Goal: Task Accomplishment & Management: Use online tool/utility

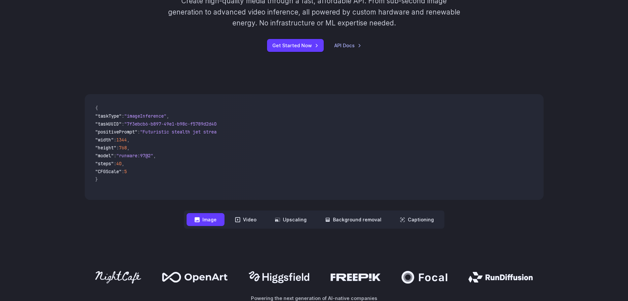
scroll to position [231, 0]
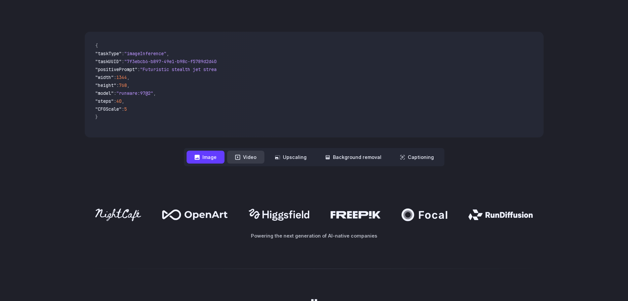
click at [246, 155] on button "Video" at bounding box center [245, 156] width 37 height 13
click at [205, 157] on button "Image" at bounding box center [206, 156] width 38 height 13
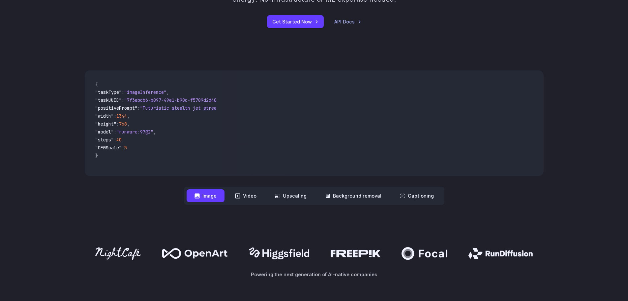
scroll to position [132, 0]
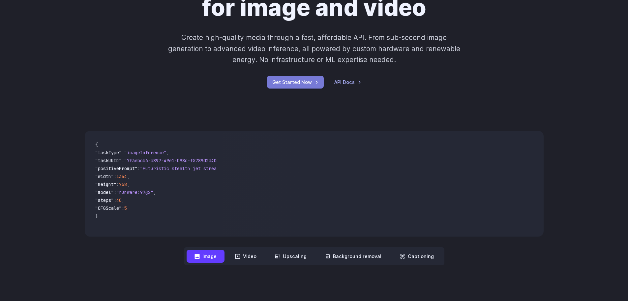
click at [299, 81] on link "Get Started Now" at bounding box center [295, 82] width 57 height 13
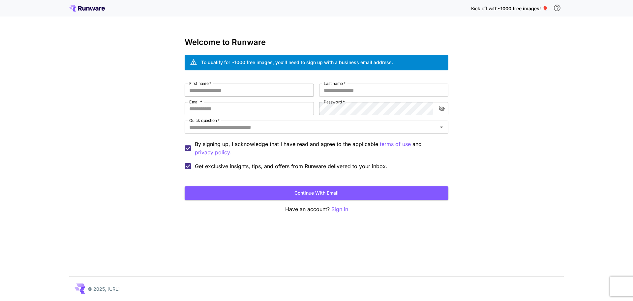
click at [226, 89] on input "First name   *" at bounding box center [249, 89] width 129 height 13
drag, startPoint x: 261, startPoint y: 65, endPoint x: 229, endPoint y: 65, distance: 31.3
click at [229, 65] on div "To qualify for ~1000 free images, you’ll need to sign up with a business email …" at bounding box center [297, 62] width 192 height 7
click at [216, 70] on div "Welcome to Runware To qualify for ~1000 free images, you’ll need to sign up wit…" at bounding box center [317, 126] width 264 height 176
click at [206, 63] on div "To qualify for ~1000 free images, you’ll need to sign up with a business email …" at bounding box center [297, 62] width 192 height 7
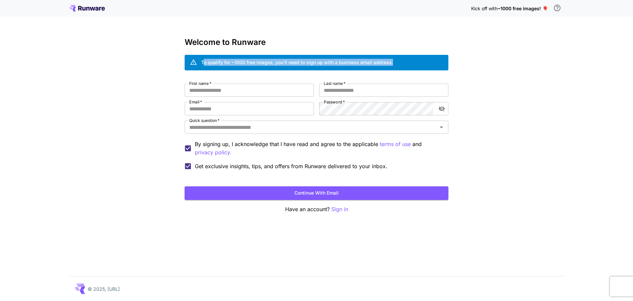
drag, startPoint x: 205, startPoint y: 66, endPoint x: 403, endPoint y: 57, distance: 198.5
click at [403, 57] on div "To qualify for ~1000 free images, you’ll need to sign up with a business email …" at bounding box center [317, 63] width 264 height 16
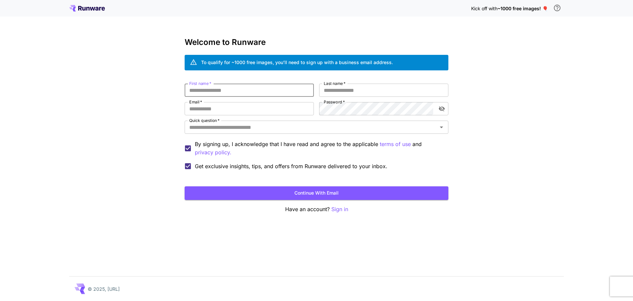
click at [260, 93] on input "First name   *" at bounding box center [249, 89] width 129 height 13
click at [245, 107] on input "Email   *" at bounding box center [249, 108] width 129 height 13
paste input "**********"
type input "**********"
click at [246, 91] on input "First name   *" at bounding box center [249, 89] width 129 height 13
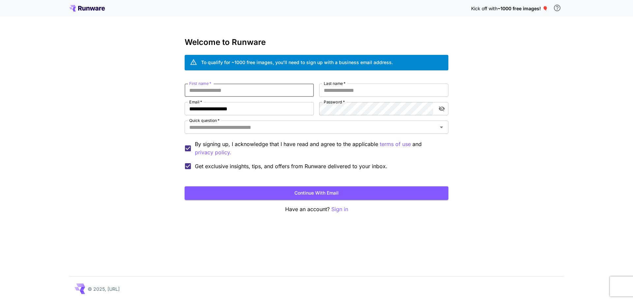
type input "*"
type input "****"
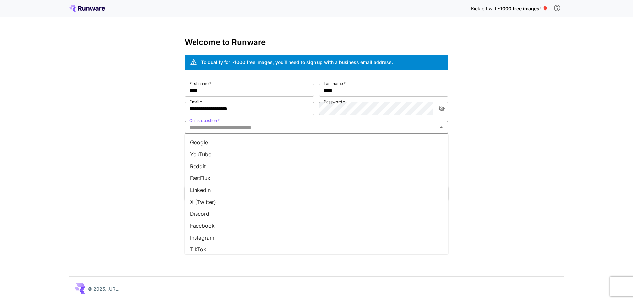
click at [228, 129] on input "Quick question   *" at bounding box center [311, 126] width 249 height 9
click at [208, 144] on li "Google" at bounding box center [317, 142] width 264 height 12
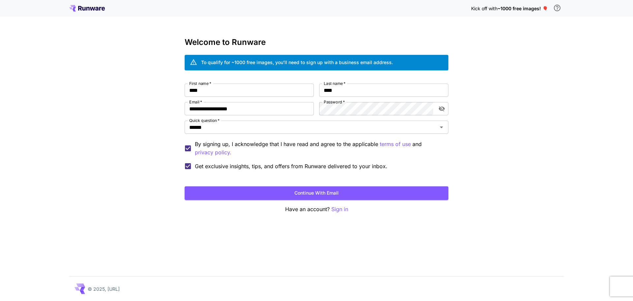
click at [231, 189] on button "Continue with email" at bounding box center [317, 193] width 264 height 14
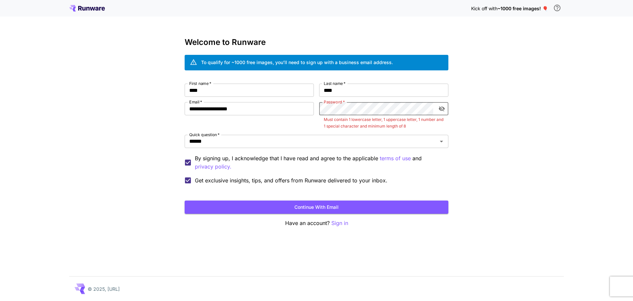
click at [444, 107] on icon "toggle password visibility" at bounding box center [442, 108] width 6 height 5
click at [329, 127] on div "Password   * Password   * Must contain 1 lowercase letter, 1 uppercase letter, …" at bounding box center [383, 115] width 129 height 27
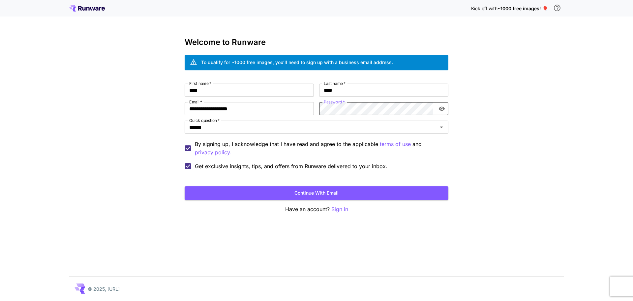
click button "Continue with email" at bounding box center [317, 193] width 264 height 14
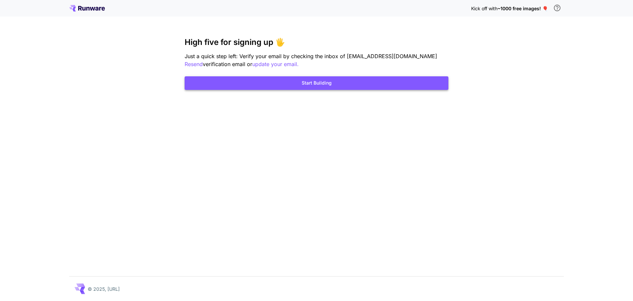
click at [319, 84] on button "Start Building" at bounding box center [317, 83] width 264 height 14
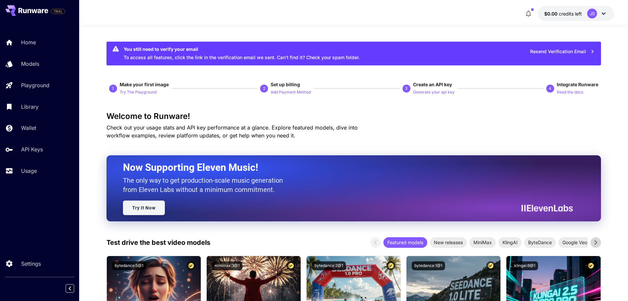
click at [139, 209] on link "Try It Now" at bounding box center [144, 207] width 42 height 15
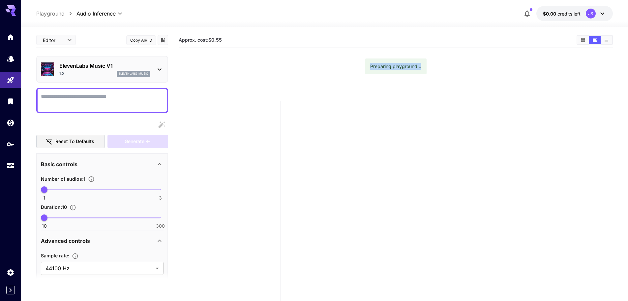
drag, startPoint x: 364, startPoint y: 66, endPoint x: 430, endPoint y: 65, distance: 66.0
click at [430, 65] on section "Approx. cost: $0.55 Preparing playground..." at bounding box center [396, 182] width 434 height 301
click at [13, 35] on icon "Home" at bounding box center [11, 35] width 7 height 6
click at [72, 92] on textarea "Display cost in response" at bounding box center [102, 100] width 123 height 16
type textarea "**********"
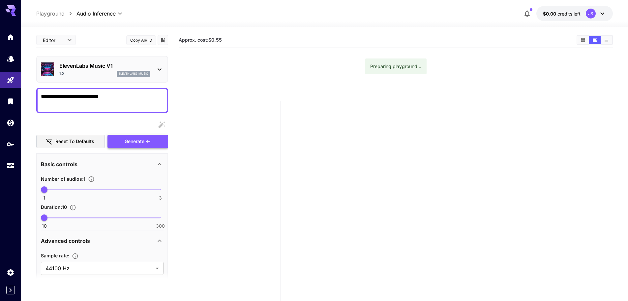
click at [138, 142] on span "Generate" at bounding box center [135, 141] width 20 height 8
click at [584, 43] on button "Show media in grid view" at bounding box center [584, 40] width 12 height 9
click at [158, 64] on div "ElevenLabs Music V1 1.0 elevenlabs_music" at bounding box center [102, 69] width 123 height 20
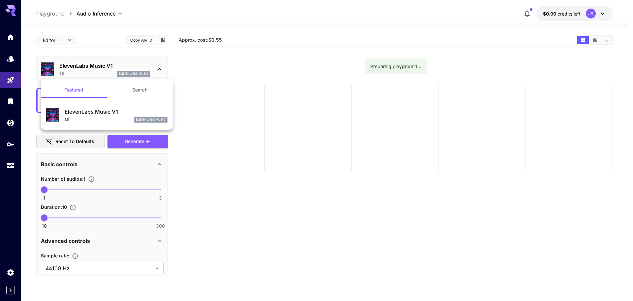
click at [157, 62] on div at bounding box center [316, 150] width 633 height 301
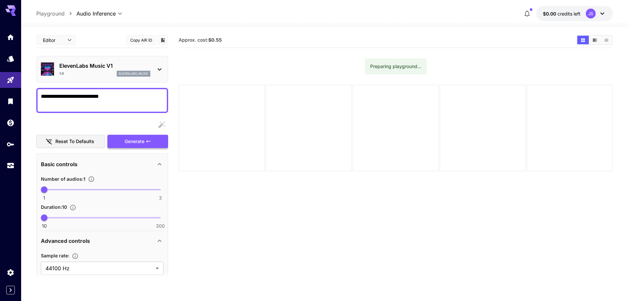
click at [144, 140] on span "Generate" at bounding box center [135, 141] width 20 height 8
drag, startPoint x: 381, startPoint y: 64, endPoint x: 441, endPoint y: 63, distance: 59.4
click at [441, 63] on section "Approx. cost: $0.55 Preparing playground..." at bounding box center [396, 182] width 434 height 301
click at [387, 80] on section "Approx. cost: $0.55 Preparing playground..." at bounding box center [396, 182] width 434 height 301
drag, startPoint x: 386, startPoint y: 80, endPoint x: 238, endPoint y: 66, distance: 149.1
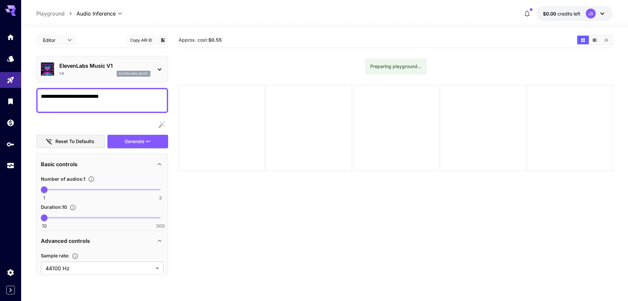
click at [238, 66] on section "Approx. cost: $0.55 Preparing playground..." at bounding box center [396, 182] width 434 height 301
drag, startPoint x: 203, startPoint y: 41, endPoint x: 232, endPoint y: 39, distance: 28.5
click at [232, 39] on section "Approx. cost: $0.55" at bounding box center [375, 40] width 393 height 6
click at [593, 12] on div "JS" at bounding box center [591, 14] width 10 height 10
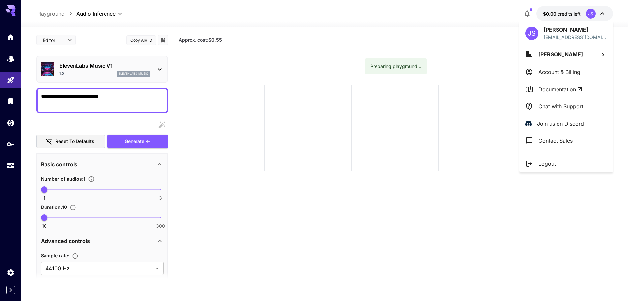
click at [410, 77] on div at bounding box center [316, 150] width 633 height 301
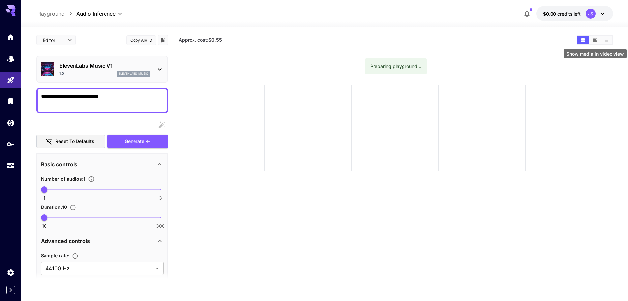
click at [593, 39] on icon "Show media in video view" at bounding box center [595, 39] width 4 height 3
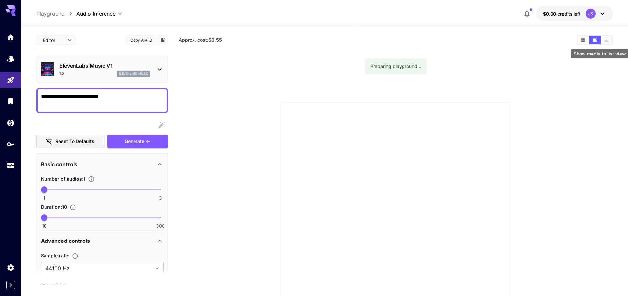
click at [602, 40] on button "Show media in list view" at bounding box center [607, 40] width 12 height 9
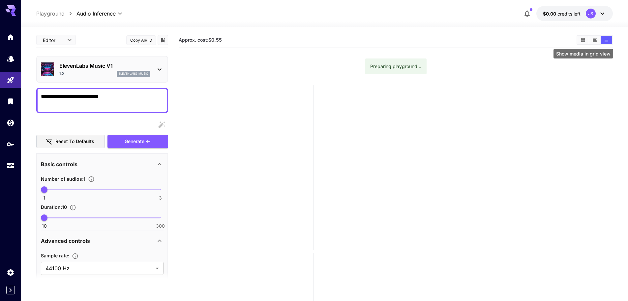
click at [580, 42] on button "Show media in grid view" at bounding box center [584, 40] width 12 height 9
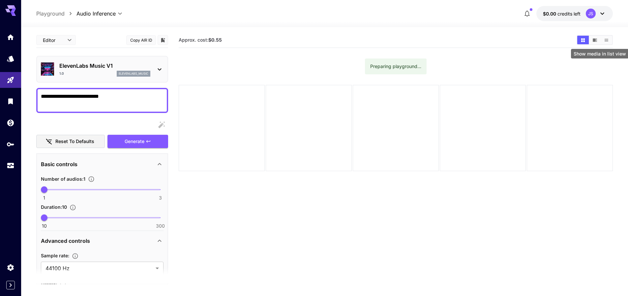
click at [609, 38] on icon "Show media in list view" at bounding box center [606, 40] width 5 height 5
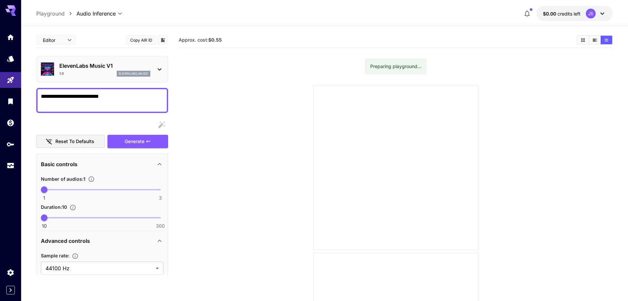
click at [581, 41] on icon "Show media in grid view" at bounding box center [583, 40] width 5 height 5
click at [578, 11] on span "credits left" at bounding box center [569, 14] width 23 height 6
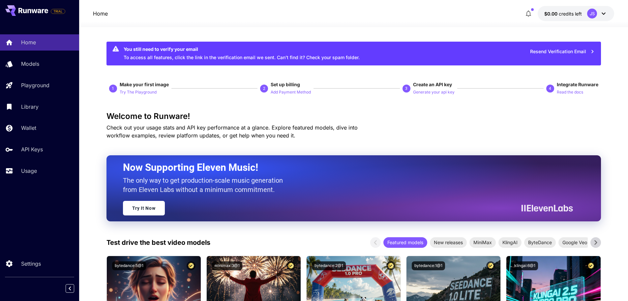
click at [574, 11] on span "credits left" at bounding box center [570, 14] width 23 height 6
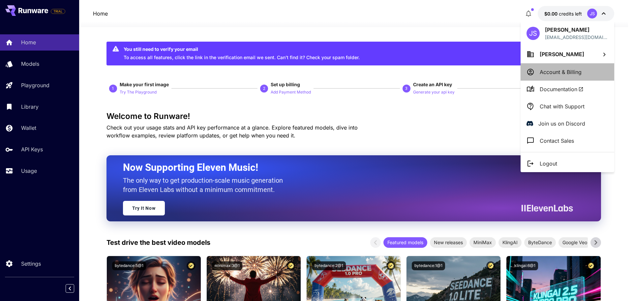
click at [562, 74] on p "Account & Billing" at bounding box center [561, 72] width 42 height 8
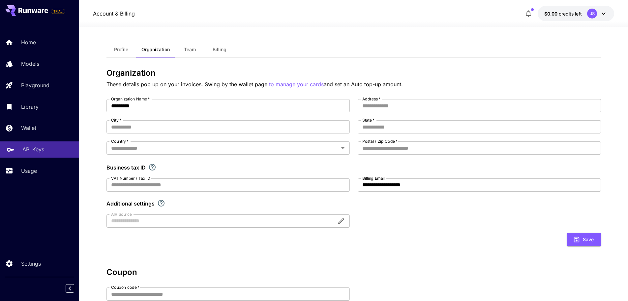
click at [25, 155] on link "API Keys" at bounding box center [39, 149] width 79 height 16
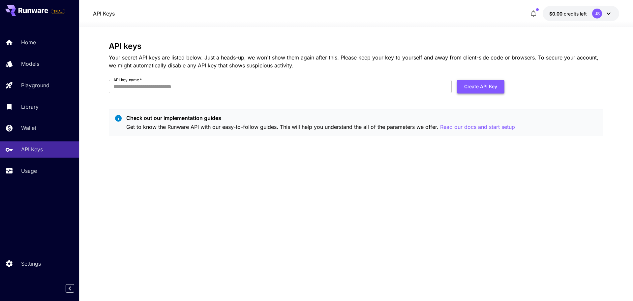
click at [481, 88] on button "Create API Key" at bounding box center [481, 87] width 48 height 14
click at [243, 82] on input "API key name   *" at bounding box center [280, 86] width 343 height 13
click at [144, 85] on input "API key name   *" at bounding box center [280, 86] width 343 height 13
paste input "**********"
type input "**********"
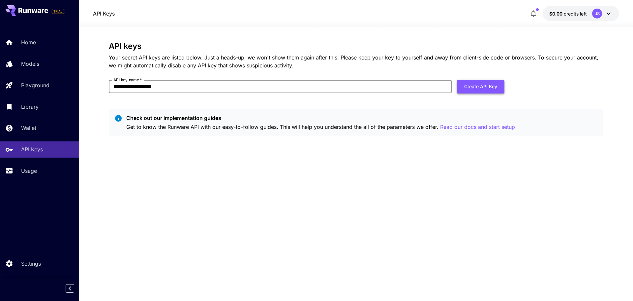
click at [465, 85] on button "Create API Key" at bounding box center [481, 87] width 48 height 14
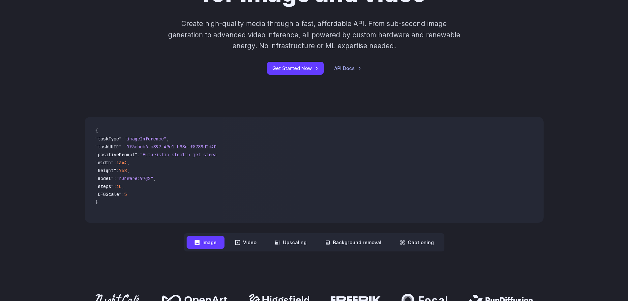
scroll to position [132, 0]
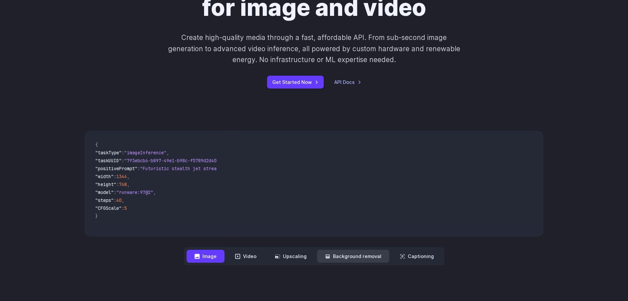
click at [329, 254] on icon at bounding box center [327, 255] width 5 height 5
click at [294, 257] on button "Upscaling" at bounding box center [291, 255] width 48 height 13
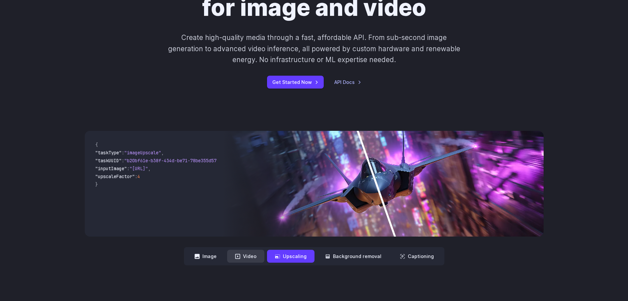
click at [251, 256] on button "Video" at bounding box center [245, 255] width 37 height 13
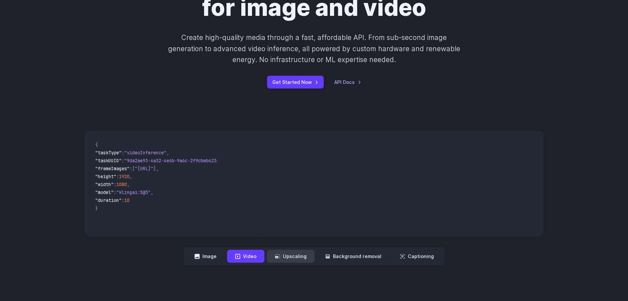
click at [304, 256] on button "Upscaling" at bounding box center [291, 255] width 48 height 13
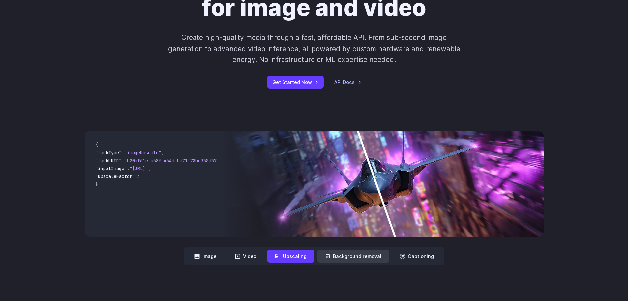
click at [341, 254] on button "Background removal" at bounding box center [353, 255] width 72 height 13
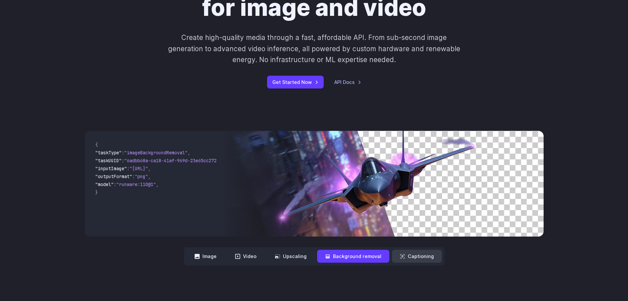
click at [399, 251] on button "Captioning" at bounding box center [417, 255] width 50 height 13
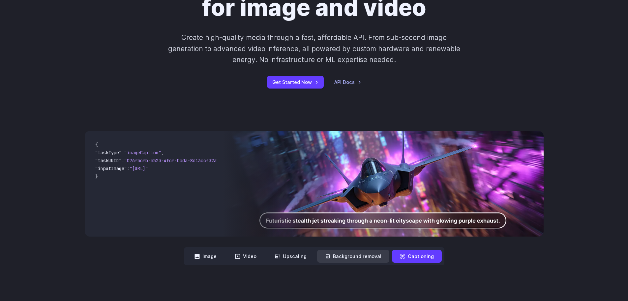
click at [361, 254] on button "Background removal" at bounding box center [353, 255] width 72 height 13
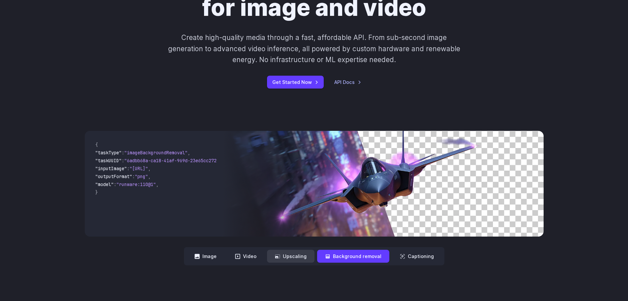
click at [299, 255] on button "Upscaling" at bounding box center [291, 255] width 48 height 13
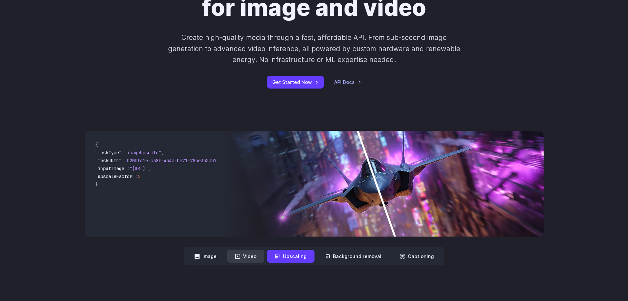
click at [265, 253] on button "Video" at bounding box center [245, 255] width 37 height 13
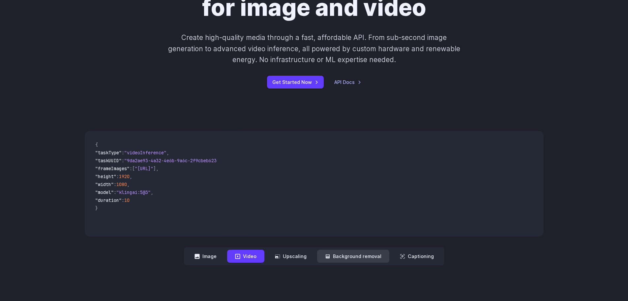
click at [321, 250] on button "Background removal" at bounding box center [353, 255] width 72 height 13
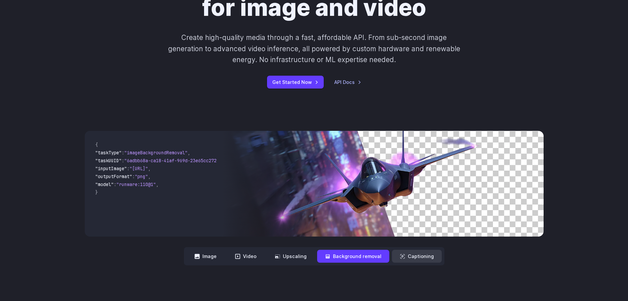
click at [423, 253] on button "Captioning" at bounding box center [417, 255] width 50 height 13
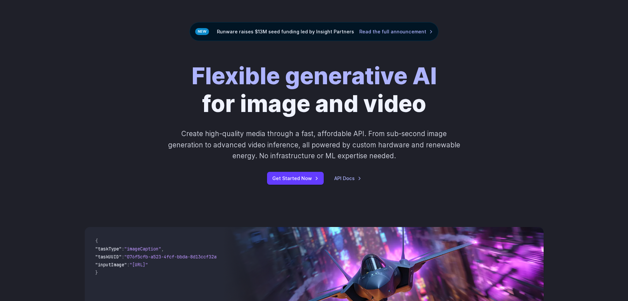
scroll to position [33, 0]
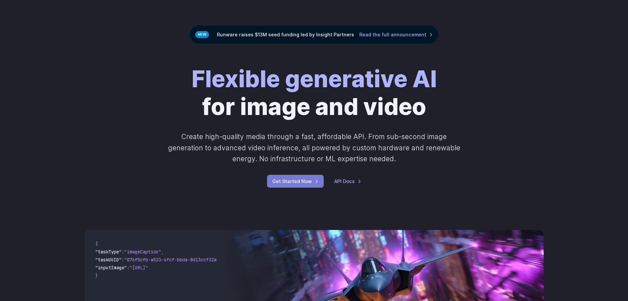
click at [300, 180] on link "Get Started Now" at bounding box center [295, 181] width 57 height 13
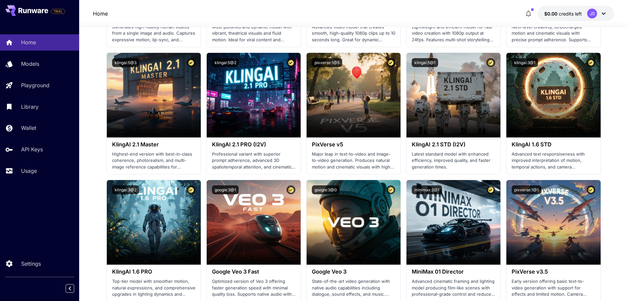
scroll to position [165, 0]
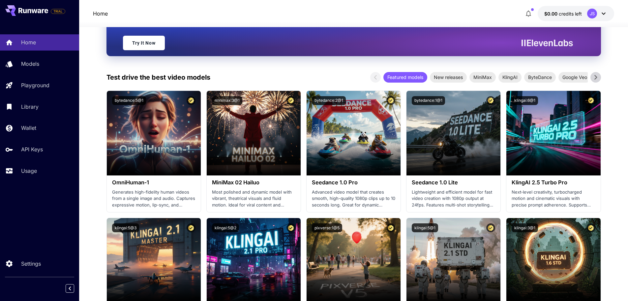
click at [525, 14] on icon "button" at bounding box center [529, 14] width 8 height 8
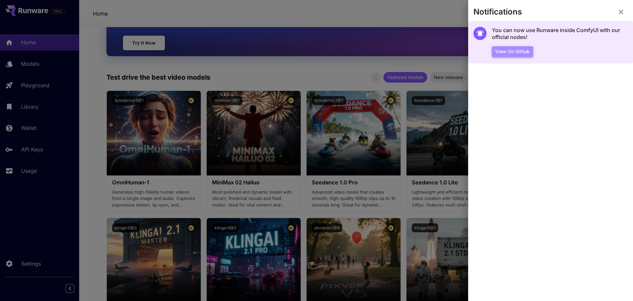
click at [510, 52] on button "View on Github" at bounding box center [512, 51] width 41 height 11
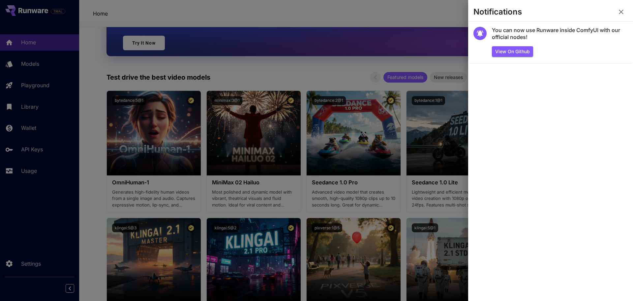
click at [625, 9] on icon "button" at bounding box center [622, 12] width 8 height 8
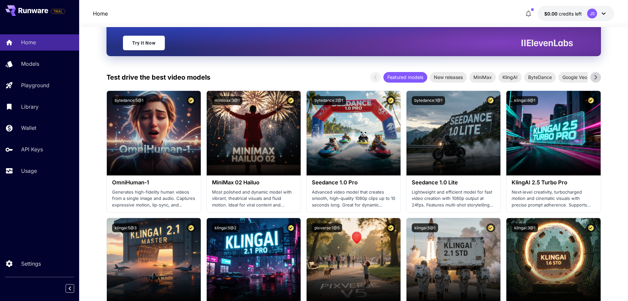
drag, startPoint x: 531, startPoint y: 45, endPoint x: 524, endPoint y: 47, distance: 7.7
click at [559, 44] on icon at bounding box center [547, 43] width 51 height 7
click at [139, 36] on link "Try It Now" at bounding box center [144, 42] width 42 height 15
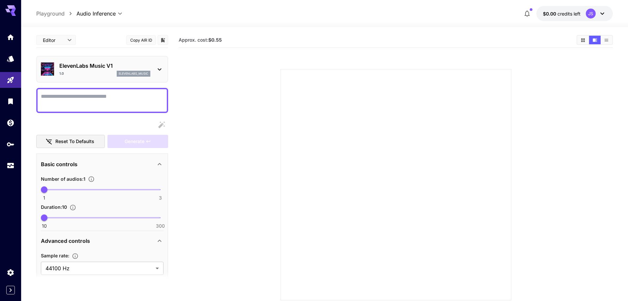
click at [127, 96] on textarea "Display cost in response" at bounding box center [102, 100] width 123 height 16
click at [121, 103] on textarea "Display cost in response" at bounding box center [102, 100] width 123 height 16
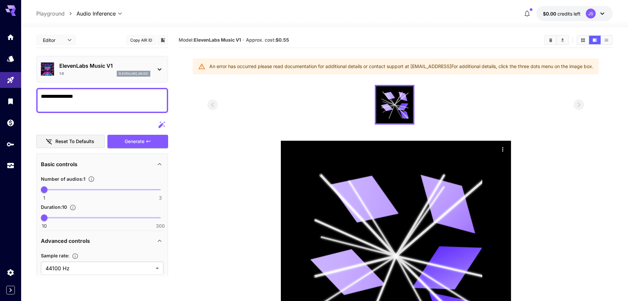
click at [44, 97] on textarea "**********" at bounding box center [102, 100] width 123 height 16
click at [58, 95] on textarea "**********" at bounding box center [102, 100] width 123 height 16
click at [91, 94] on textarea "**********" at bounding box center [102, 100] width 123 height 16
type textarea "**********"
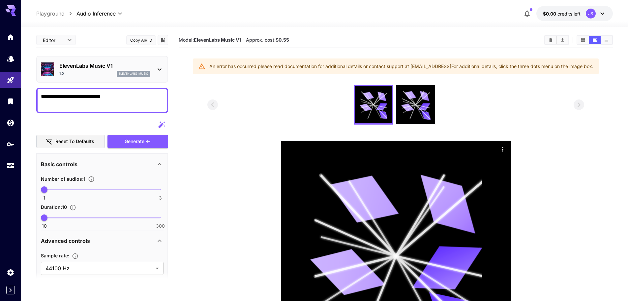
drag, startPoint x: 119, startPoint y: 96, endPoint x: 33, endPoint y: 97, distance: 85.5
click at [33, 97] on section "**********" at bounding box center [324, 209] width 607 height 364
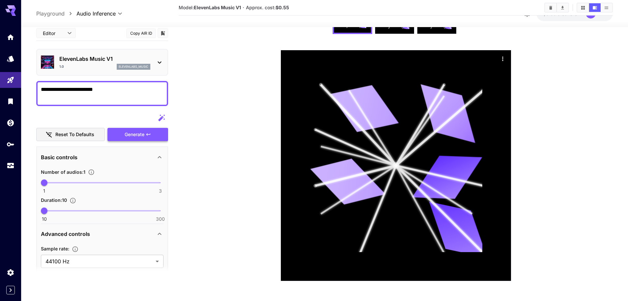
type textarea "**********"
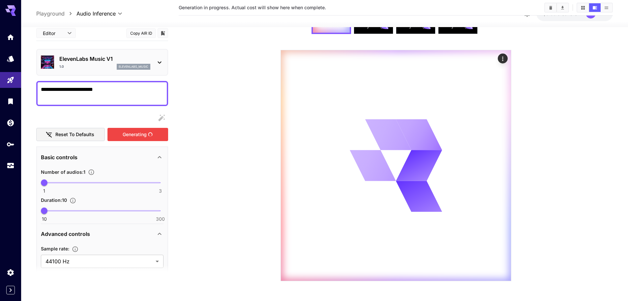
scroll to position [59, 0]
click at [129, 133] on div "Generating" at bounding box center [138, 134] width 61 height 14
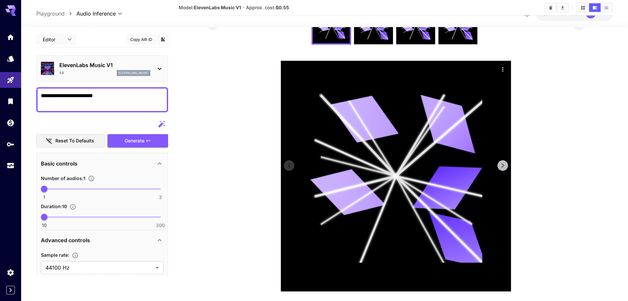
scroll to position [90, 0]
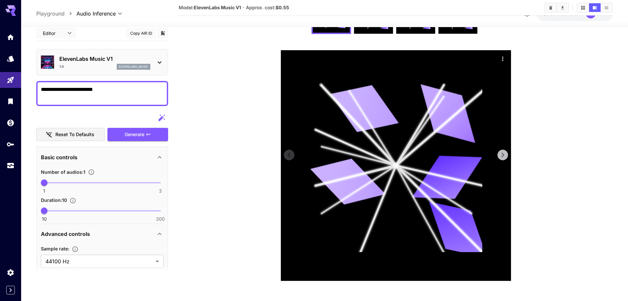
click at [504, 155] on icon at bounding box center [503, 155] width 10 height 10
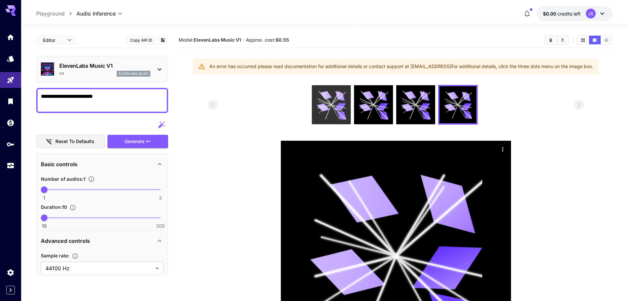
click at [347, 96] on div at bounding box center [331, 104] width 39 height 39
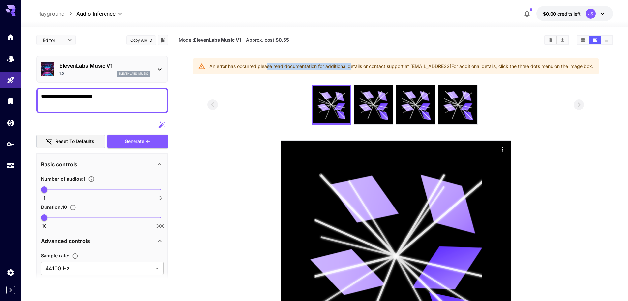
drag, startPoint x: 264, startPoint y: 72, endPoint x: 349, endPoint y: 77, distance: 85.3
click at [349, 72] on div "An error has occurred please read documentation for additional details or conta…" at bounding box center [401, 66] width 384 height 12
click at [329, 107] on icon at bounding box center [332, 105] width 28 height 28
click at [136, 143] on div "Generate" at bounding box center [138, 142] width 61 height 14
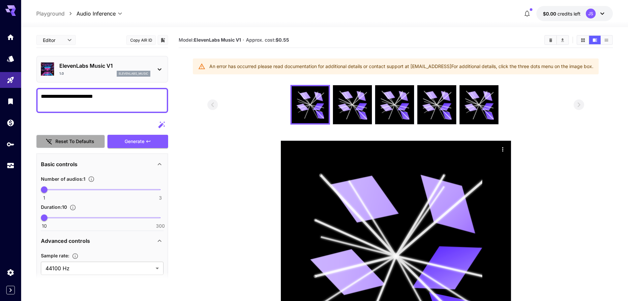
click at [78, 141] on button "Reset to defaults" at bounding box center [70, 142] width 69 height 14
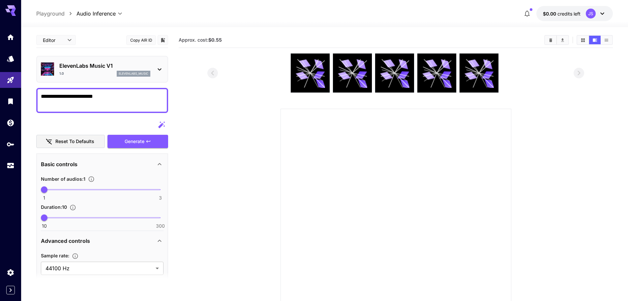
click at [210, 218] on section at bounding box center [396, 196] width 377 height 286
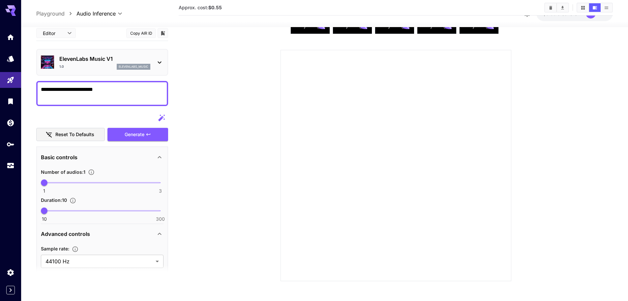
drag, startPoint x: 228, startPoint y: 183, endPoint x: 175, endPoint y: 146, distance: 65.0
click at [198, 168] on section at bounding box center [396, 137] width 434 height 286
click at [155, 131] on div "Generate" at bounding box center [138, 134] width 61 height 14
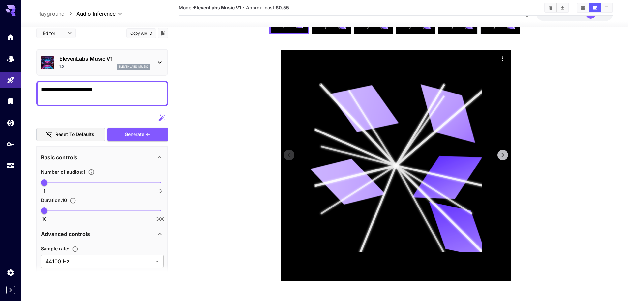
scroll to position [0, 0]
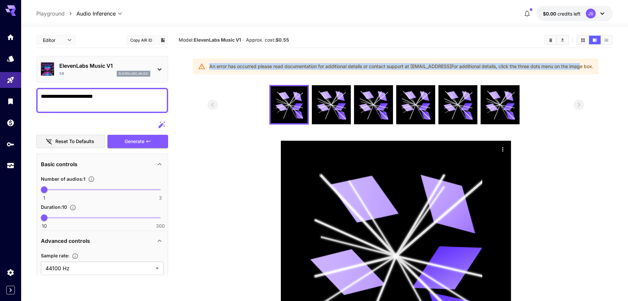
drag, startPoint x: 205, startPoint y: 70, endPoint x: 587, endPoint y: 62, distance: 382.1
click at [585, 62] on div "An error has occurred please read documentation for additional details or conta…" at bounding box center [396, 66] width 406 height 16
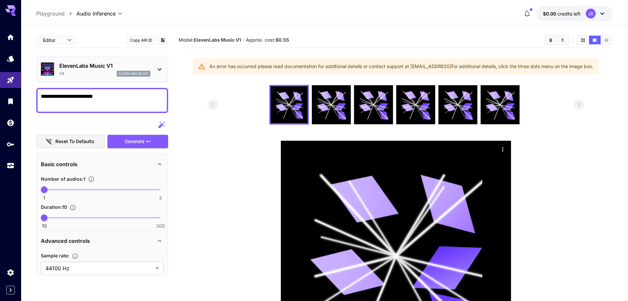
click at [590, 59] on div "An error has occurred please read documentation for additional details or conta…" at bounding box center [396, 66] width 406 height 16
click at [224, 45] on div "Model: ElevenLabs Music V1 · Approx. cost: $0.55" at bounding box center [396, 40] width 434 height 16
click at [189, 36] on div "Model: ElevenLabs Music V1 · Approx. cost: $0.55" at bounding box center [396, 40] width 434 height 10
click at [140, 37] on button "Copy AIR ID" at bounding box center [141, 40] width 30 height 10
click at [67, 41] on body "**********" at bounding box center [314, 195] width 628 height 391
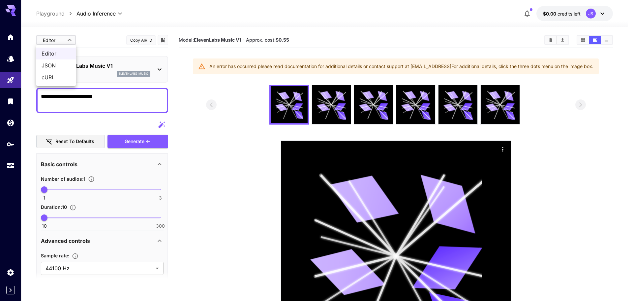
click at [126, 71] on div at bounding box center [316, 150] width 633 height 301
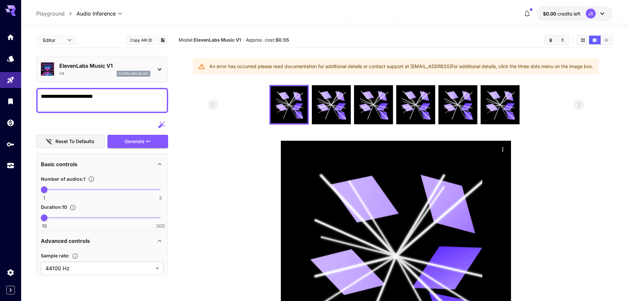
click at [161, 72] on icon at bounding box center [160, 69] width 8 height 8
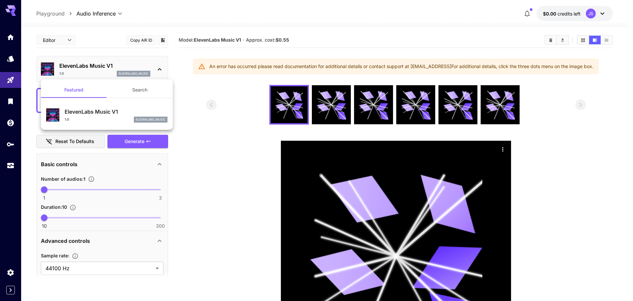
click at [133, 84] on button "Search" at bounding box center [140, 90] width 66 height 16
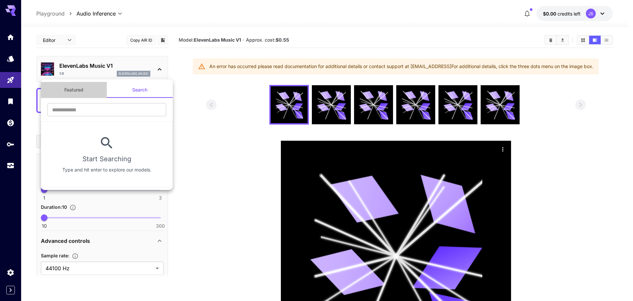
click at [95, 90] on button "Featured" at bounding box center [74, 90] width 66 height 16
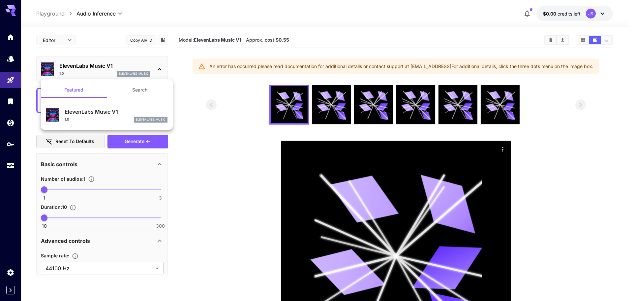
click at [120, 116] on div "ElevenLabs Music V1 1.0 elevenlabs_music" at bounding box center [116, 115] width 103 height 15
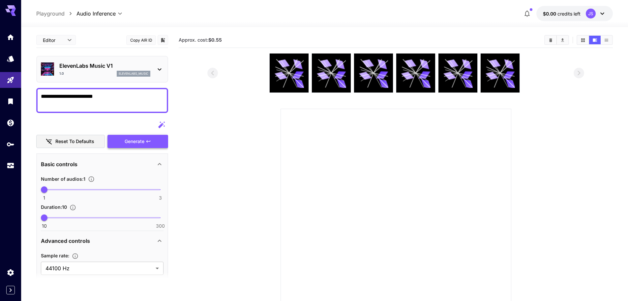
click at [134, 136] on div "Generate" at bounding box center [138, 142] width 61 height 14
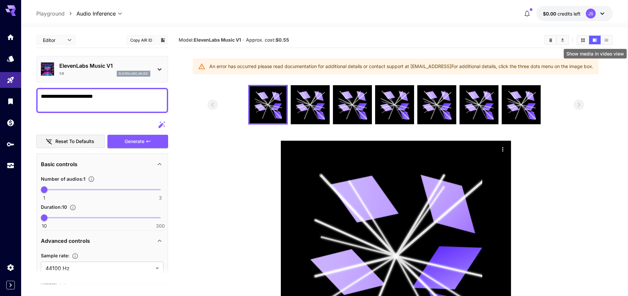
drag, startPoint x: 607, startPoint y: 41, endPoint x: 597, endPoint y: 40, distance: 9.9
click at [605, 40] on icon "Show media in list view" at bounding box center [607, 40] width 4 height 3
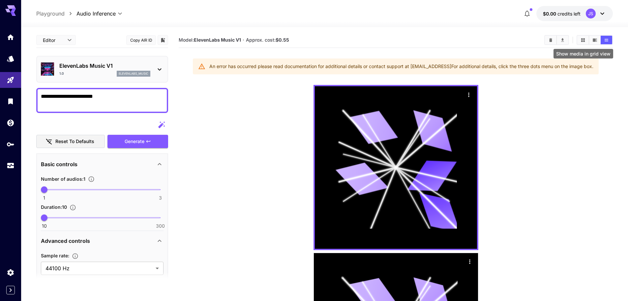
click at [583, 42] on icon "Show media in grid view" at bounding box center [583, 40] width 5 height 5
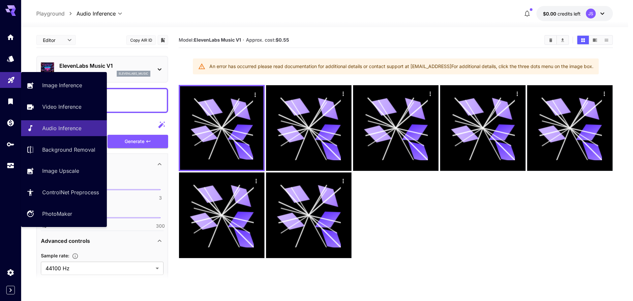
click at [16, 78] on link at bounding box center [10, 80] width 21 height 16
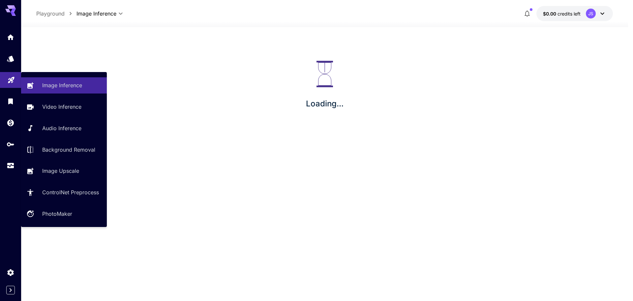
type input "**********"
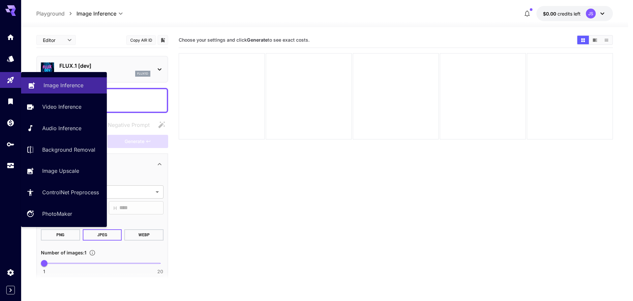
click at [60, 91] on link "Image Inference" at bounding box center [64, 85] width 86 height 16
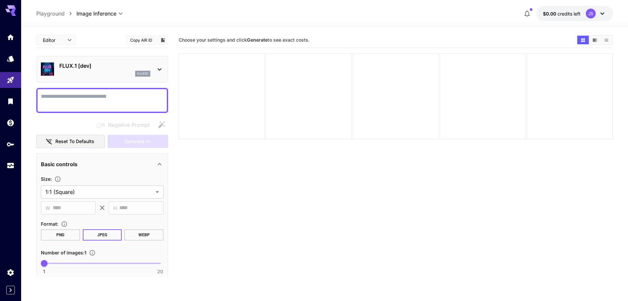
click at [73, 96] on textarea "Negative Prompt" at bounding box center [102, 100] width 123 height 16
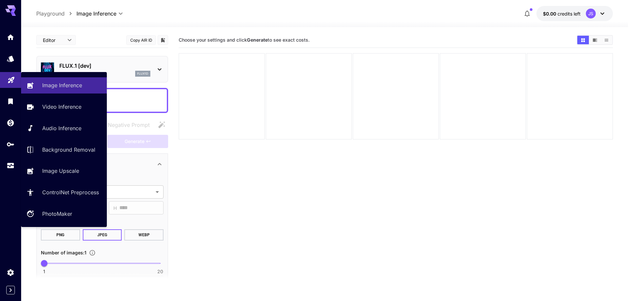
drag, startPoint x: 6, startPoint y: 78, endPoint x: 17, endPoint y: 78, distance: 10.9
click at [7, 78] on link at bounding box center [10, 80] width 21 height 16
click at [44, 78] on link "Image Inference" at bounding box center [64, 85] width 86 height 16
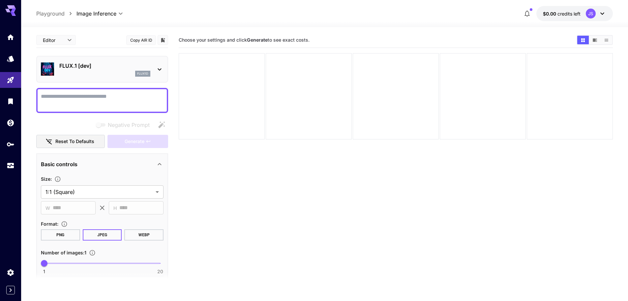
click at [86, 92] on div at bounding box center [102, 100] width 132 height 25
click at [86, 95] on textarea "Negative Prompt" at bounding box center [102, 100] width 123 height 16
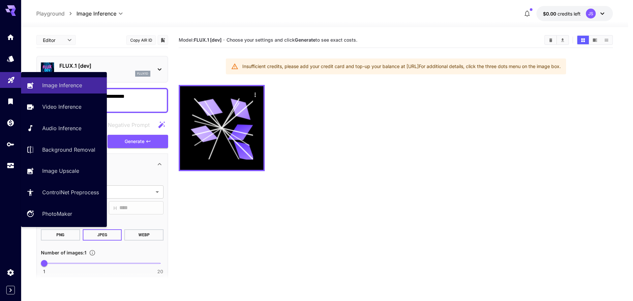
type textarea "**********"
click at [12, 76] on icon "Playground" at bounding box center [11, 78] width 6 height 6
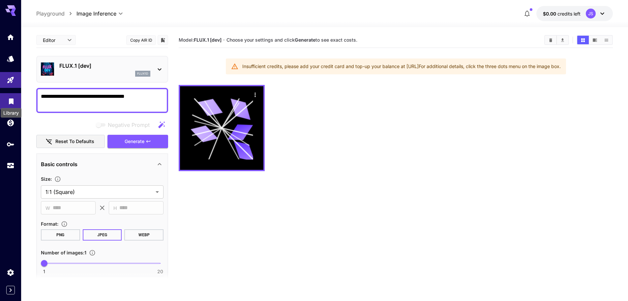
click at [9, 102] on icon "Library" at bounding box center [11, 99] width 8 height 8
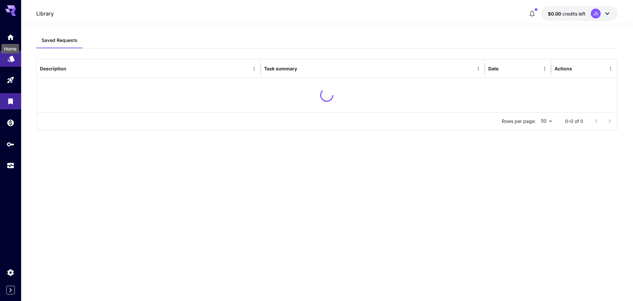
drag, startPoint x: 8, startPoint y: 41, endPoint x: 4, endPoint y: 61, distance: 20.5
click at [8, 41] on div "Home" at bounding box center [10, 46] width 19 height 15
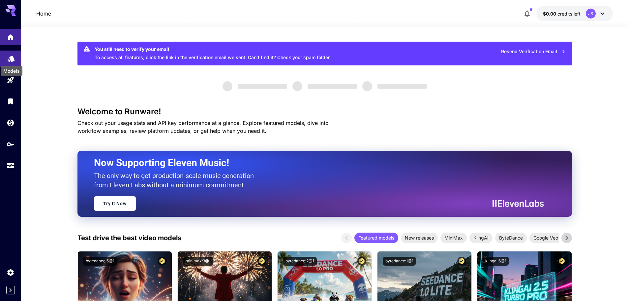
click at [8, 60] on icon "Models" at bounding box center [11, 56] width 8 height 8
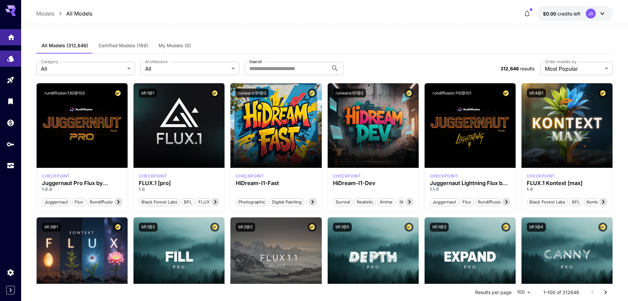
click at [15, 34] on icon "Home" at bounding box center [11, 35] width 8 height 8
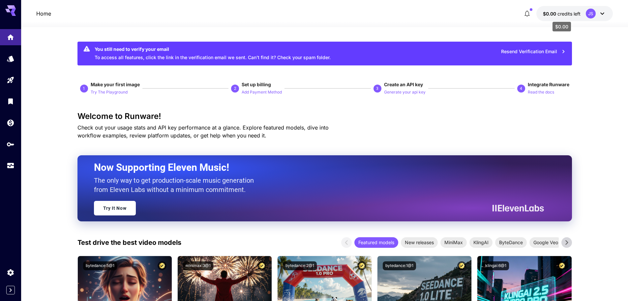
click at [551, 12] on span "$0.00" at bounding box center [550, 14] width 15 height 6
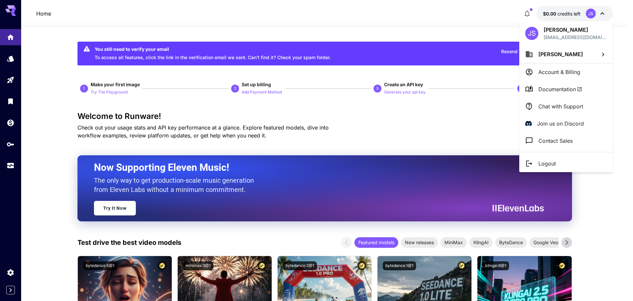
drag, startPoint x: 419, startPoint y: 99, endPoint x: 383, endPoint y: 97, distance: 35.7
click at [419, 99] on div at bounding box center [316, 150] width 633 height 301
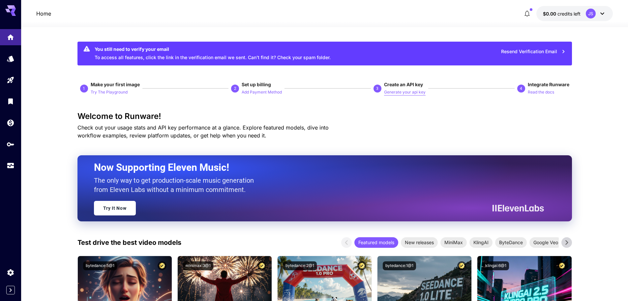
drag, startPoint x: 381, startPoint y: 97, endPoint x: 386, endPoint y: 94, distance: 6.1
click at [396, 91] on p "Generate your api key" at bounding box center [405, 92] width 42 height 6
click at [103, 91] on p "Try The Playground" at bounding box center [109, 92] width 37 height 6
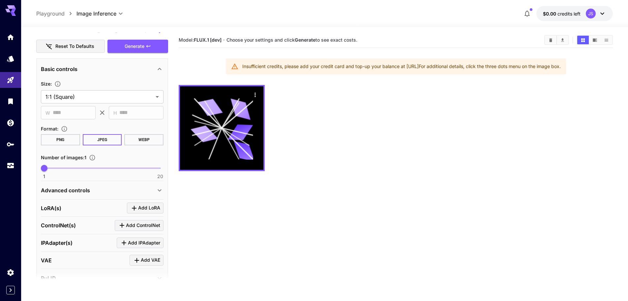
scroll to position [99, 0]
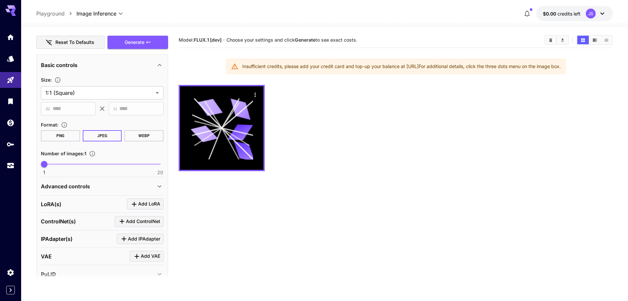
click at [50, 42] on icon "button" at bounding box center [49, 42] width 7 height 7
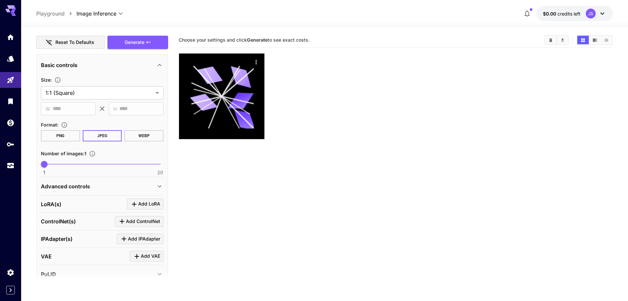
click at [81, 44] on button "Reset to defaults" at bounding box center [70, 43] width 69 height 14
click at [63, 140] on button "PNG" at bounding box center [60, 135] width 39 height 11
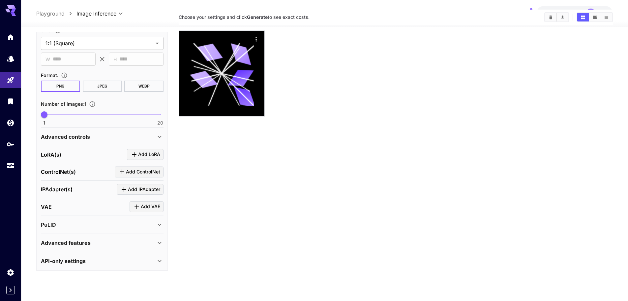
scroll to position [52, 0]
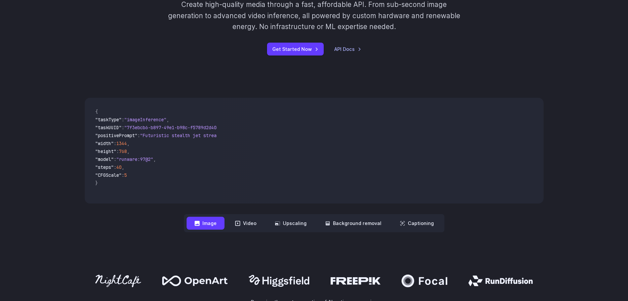
scroll to position [198, 0]
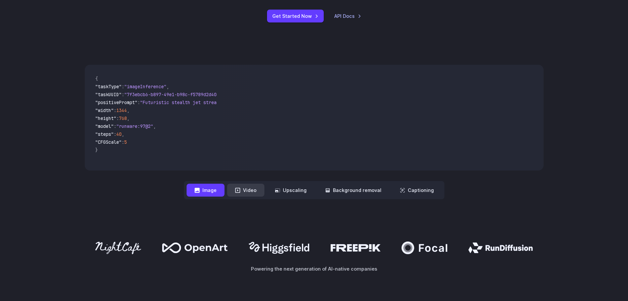
click at [261, 191] on button "Video" at bounding box center [245, 189] width 37 height 13
click at [219, 192] on button "Image" at bounding box center [206, 189] width 38 height 13
click at [239, 191] on icon at bounding box center [237, 189] width 5 height 5
click at [243, 192] on button "Video" at bounding box center [245, 189] width 37 height 13
click at [225, 185] on button "Image" at bounding box center [206, 189] width 38 height 13
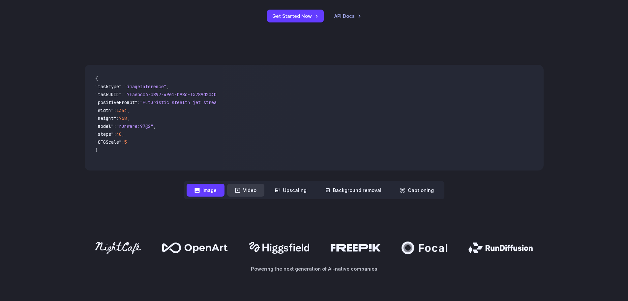
click at [250, 186] on button "Video" at bounding box center [245, 189] width 37 height 13
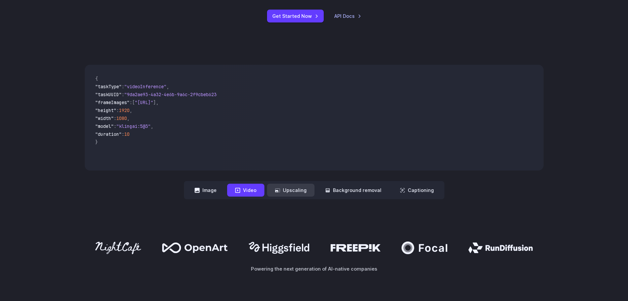
click at [293, 187] on button "Upscaling" at bounding box center [291, 189] width 48 height 13
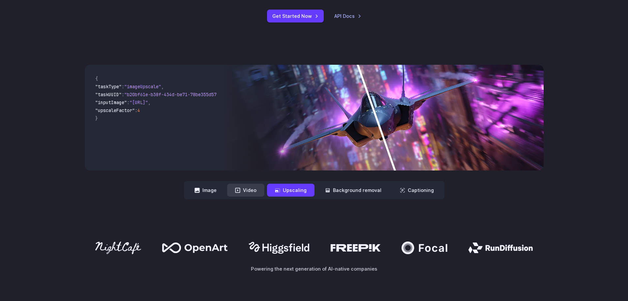
click at [243, 183] on button "Video" at bounding box center [245, 189] width 37 height 13
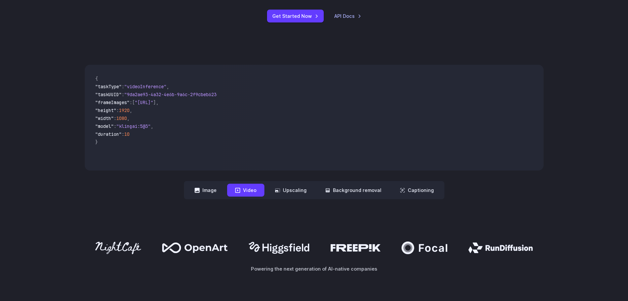
click at [237, 183] on button "Video" at bounding box center [245, 189] width 37 height 13
click at [217, 187] on button "Image" at bounding box center [206, 189] width 38 height 13
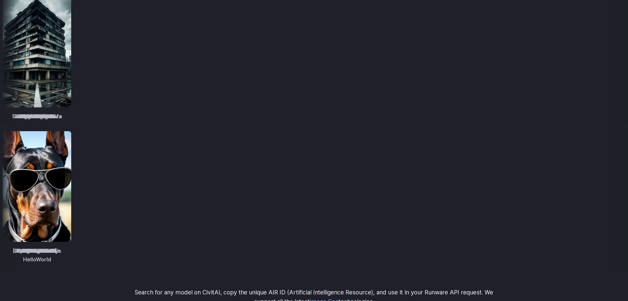
scroll to position [924, 0]
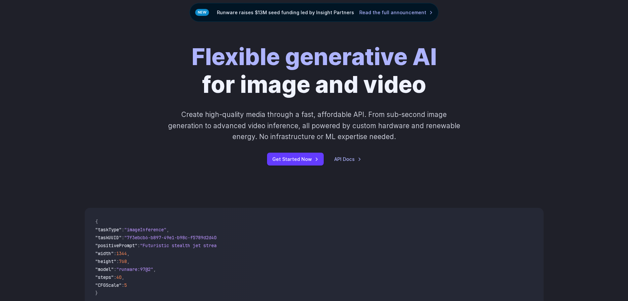
scroll to position [0, 0]
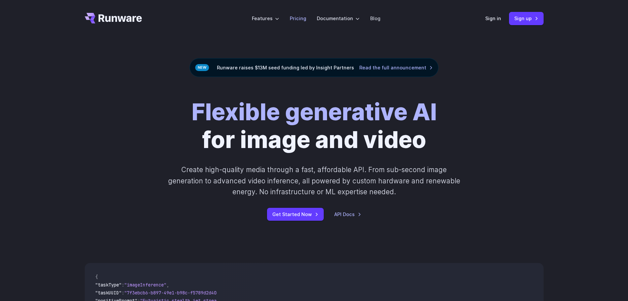
click at [297, 15] on link "Pricing" at bounding box center [298, 19] width 16 height 8
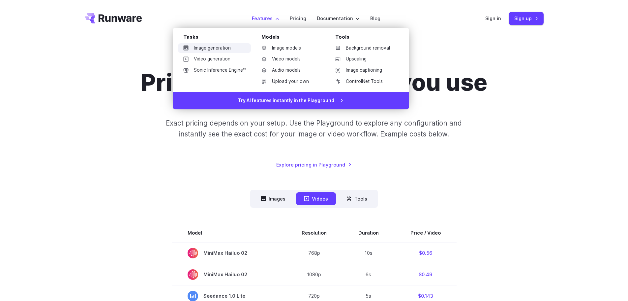
click at [196, 47] on link "Image generation" at bounding box center [214, 48] width 73 height 10
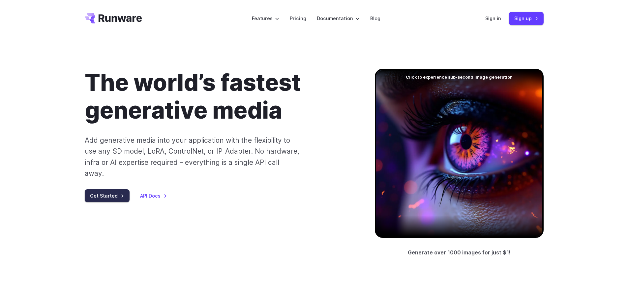
click at [108, 189] on link "Get Started" at bounding box center [107, 195] width 45 height 13
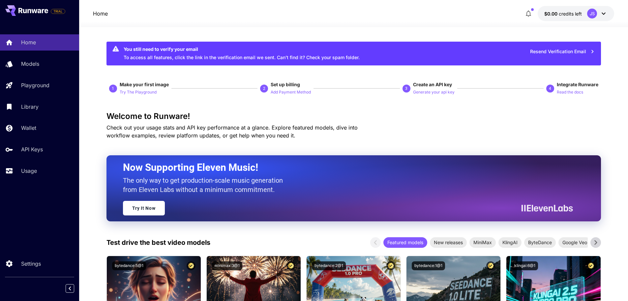
click at [553, 53] on button "Resend Verification Email" at bounding box center [563, 52] width 72 height 14
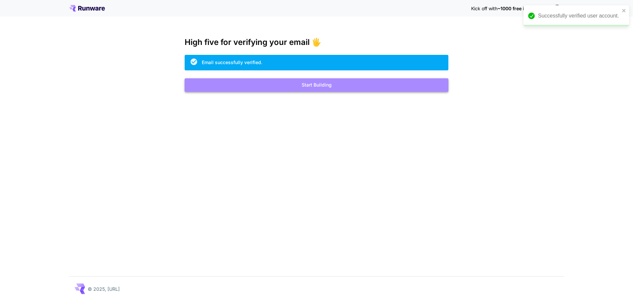
click at [288, 86] on button "Start Building" at bounding box center [317, 85] width 264 height 14
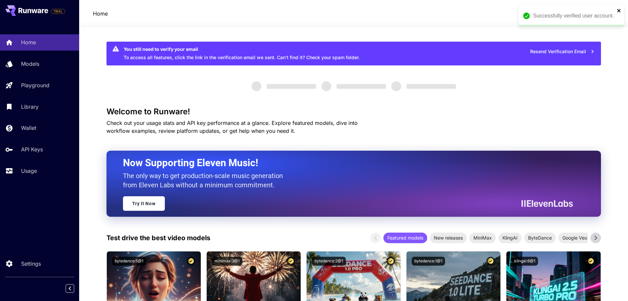
click at [622, 9] on icon "close" at bounding box center [619, 10] width 5 height 5
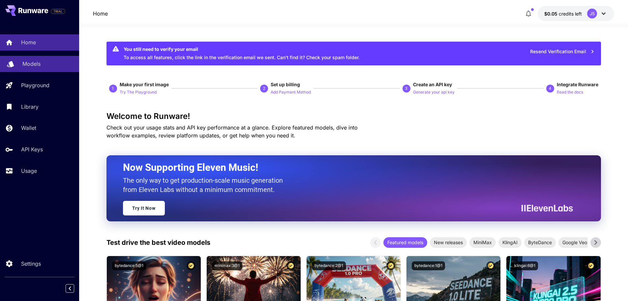
click at [22, 67] on p "Models" at bounding box center [31, 64] width 18 height 8
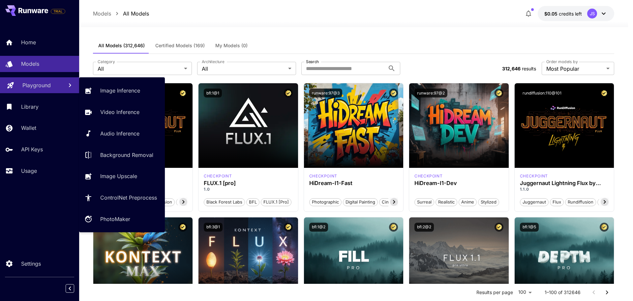
click at [16, 84] on link "Playground" at bounding box center [39, 85] width 79 height 16
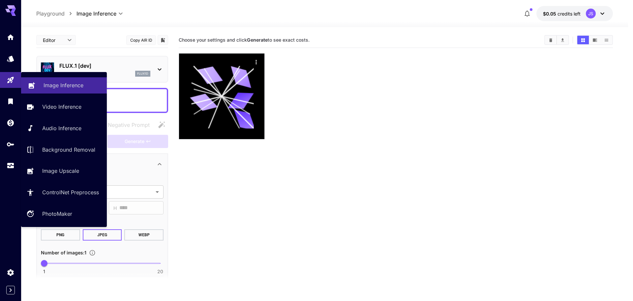
click at [46, 86] on p "Image Inference" at bounding box center [64, 85] width 40 height 8
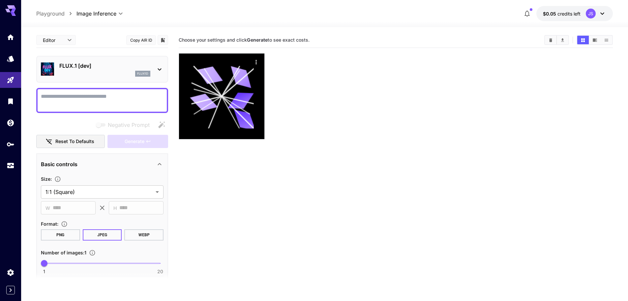
click at [99, 95] on textarea "Negative Prompt" at bounding box center [102, 100] width 123 height 16
click at [144, 139] on span "Generate" at bounding box center [135, 141] width 20 height 8
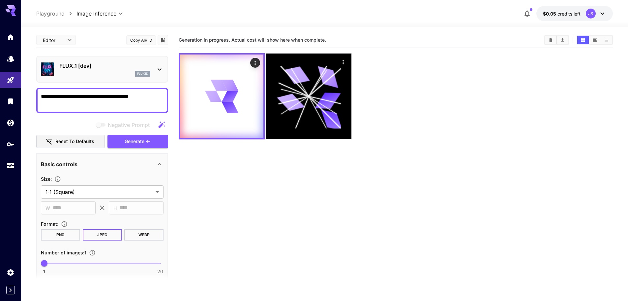
click at [602, 11] on icon at bounding box center [603, 14] width 8 height 8
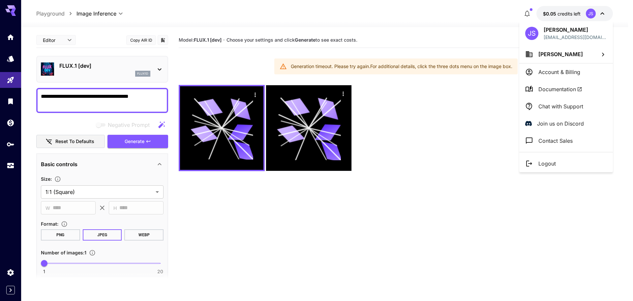
drag, startPoint x: 294, startPoint y: 65, endPoint x: 443, endPoint y: 72, distance: 148.9
click at [420, 72] on div at bounding box center [316, 150] width 633 height 301
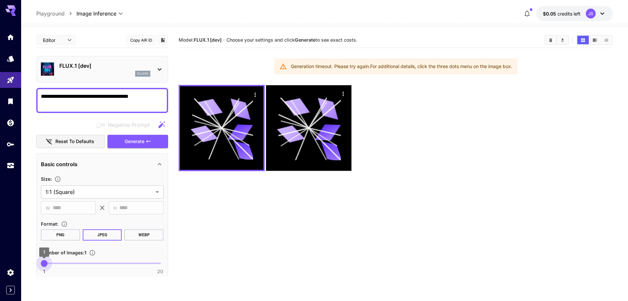
drag, startPoint x: 45, startPoint y: 265, endPoint x: 28, endPoint y: 266, distance: 17.2
click at [28, 266] on section "**********" at bounding box center [324, 190] width 607 height 326
click at [69, 232] on button "PNG" at bounding box center [60, 234] width 39 height 11
click at [90, 230] on button "JPEG" at bounding box center [102, 234] width 39 height 11
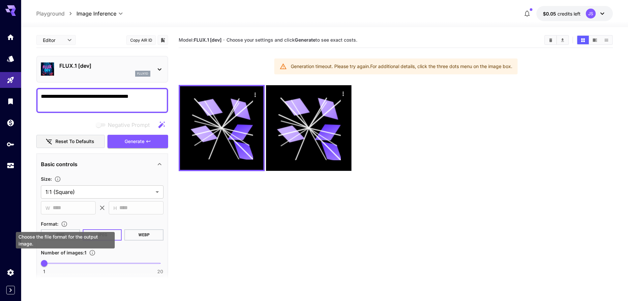
click at [64, 234] on div "Choose the file format for the output image." at bounding box center [65, 240] width 99 height 16
click at [126, 139] on span "Generate" at bounding box center [135, 141] width 20 height 8
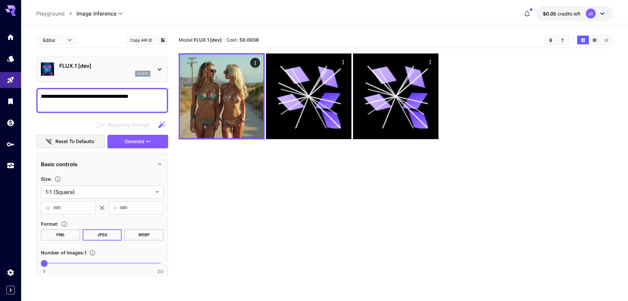
click at [146, 97] on textarea "**********" at bounding box center [102, 100] width 123 height 16
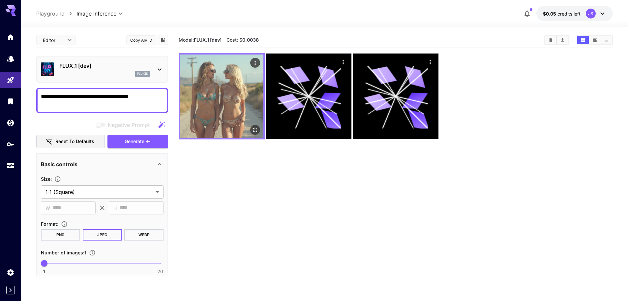
click at [255, 61] on icon "Actions" at bounding box center [255, 63] width 1 height 4
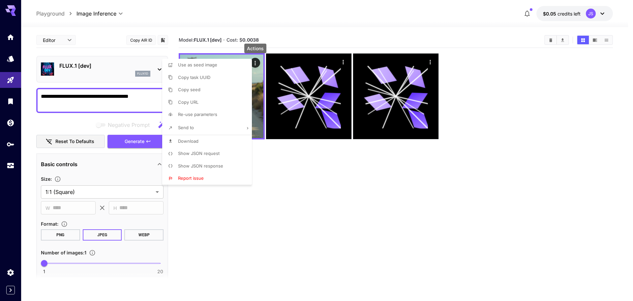
click at [114, 104] on div at bounding box center [316, 150] width 633 height 301
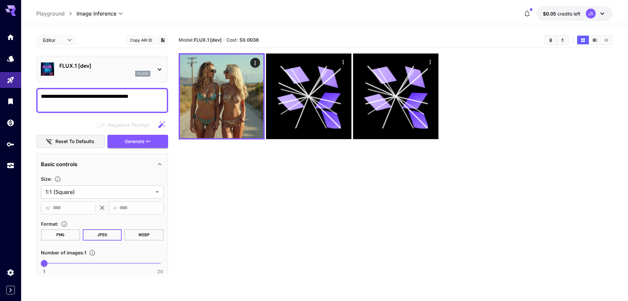
click at [128, 97] on textarea "**********" at bounding box center [102, 100] width 123 height 16
drag, startPoint x: 151, startPoint y: 95, endPoint x: 121, endPoint y: 98, distance: 30.1
click at [122, 98] on textarea "**********" at bounding box center [102, 100] width 123 height 16
click at [68, 99] on textarea "**********" at bounding box center [102, 100] width 123 height 16
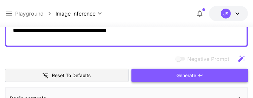
scroll to position [66, 0]
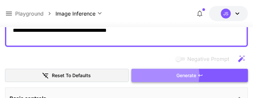
click at [176, 74] on span "Generate" at bounding box center [186, 75] width 20 height 8
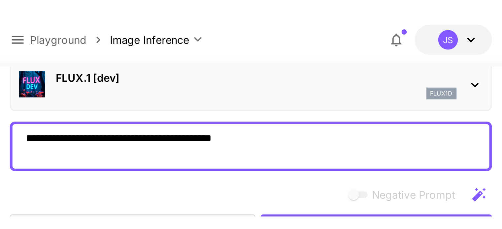
scroll to position [15, 0]
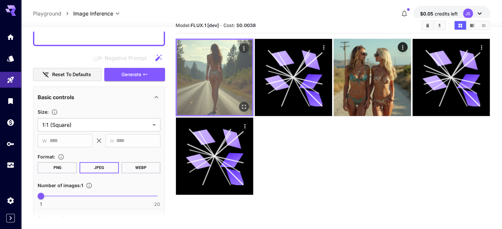
click at [229, 67] on img at bounding box center [214, 77] width 75 height 75
click at [240, 104] on icon "Open in fullscreen" at bounding box center [243, 107] width 7 height 7
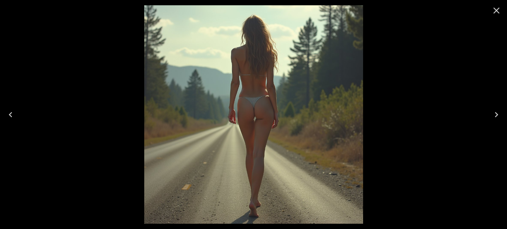
click at [499, 116] on icon "Next" at bounding box center [496, 115] width 11 height 11
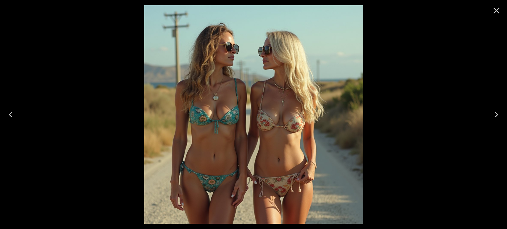
click at [499, 116] on icon "Next" at bounding box center [496, 115] width 11 height 11
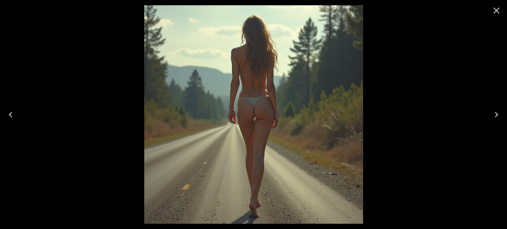
click at [497, 114] on icon "Next" at bounding box center [496, 114] width 3 height 5
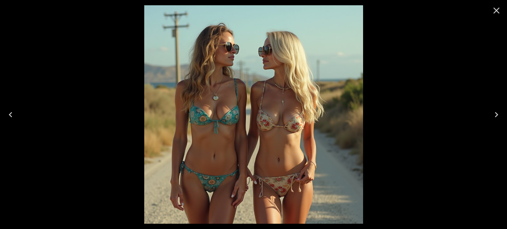
click at [9, 115] on icon "Previous" at bounding box center [10, 115] width 11 height 11
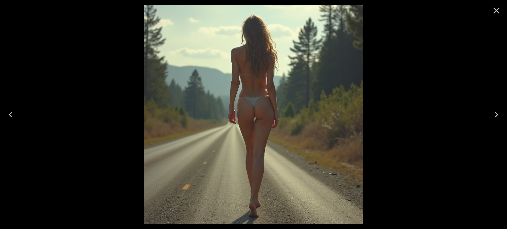
click at [11, 117] on icon "Previous" at bounding box center [10, 115] width 11 height 11
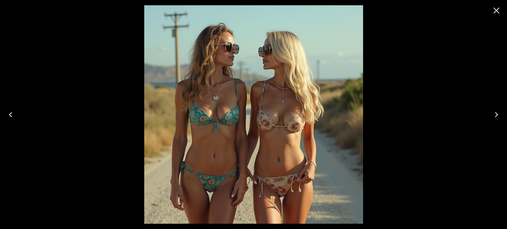
click at [505, 10] on div at bounding box center [496, 10] width 21 height 21
click at [503, 10] on button "Close" at bounding box center [496, 11] width 16 height 16
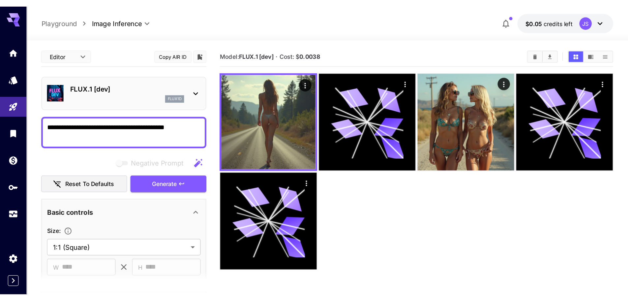
scroll to position [0, 0]
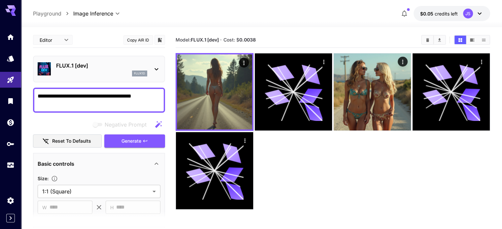
drag, startPoint x: 40, startPoint y: 97, endPoint x: 144, endPoint y: 98, distance: 103.6
click at [144, 98] on textarea "**********" at bounding box center [99, 100] width 123 height 16
click at [148, 96] on textarea "**********" at bounding box center [99, 100] width 123 height 16
drag, startPoint x: 148, startPoint y: 96, endPoint x: 117, endPoint y: 95, distance: 31.0
click at [117, 95] on textarea "**********" at bounding box center [99, 100] width 123 height 16
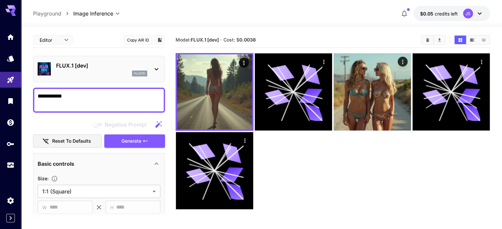
type textarea "******"
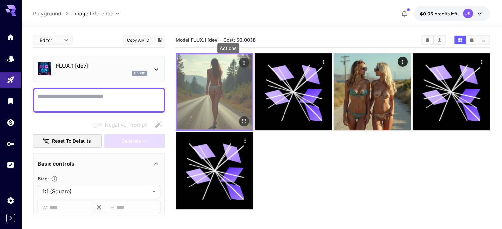
click at [239, 61] on button "Actions" at bounding box center [244, 63] width 10 height 10
click at [240, 63] on icon "Actions" at bounding box center [243, 63] width 7 height 7
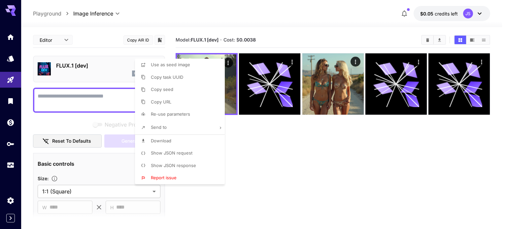
drag, startPoint x: 235, startPoint y: 83, endPoint x: 208, endPoint y: 210, distance: 130.3
click at [208, 210] on div at bounding box center [253, 114] width 507 height 229
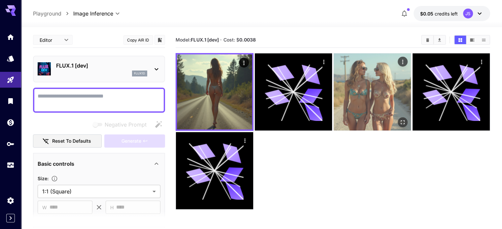
click at [334, 86] on img at bounding box center [372, 91] width 77 height 77
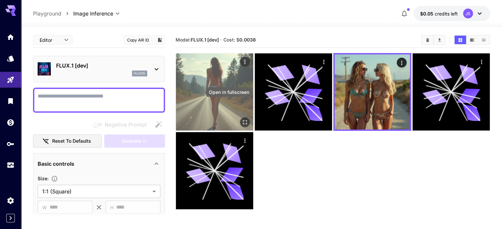
click at [241, 119] on icon "Open in fullscreen" at bounding box center [244, 122] width 7 height 7
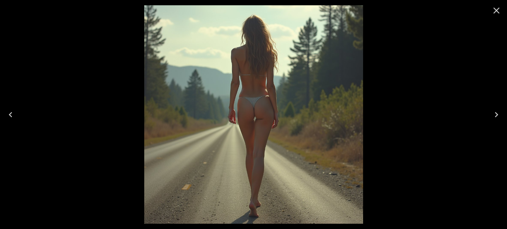
click at [496, 14] on icon "Close" at bounding box center [496, 10] width 11 height 11
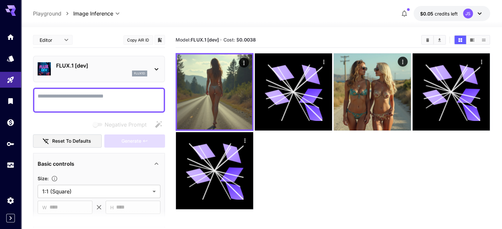
click at [98, 102] on textarea "Negative Prompt" at bounding box center [99, 100] width 123 height 16
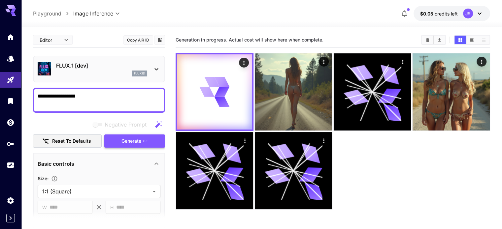
type textarea "**********"
click at [152, 139] on button "Generate" at bounding box center [134, 142] width 61 height 14
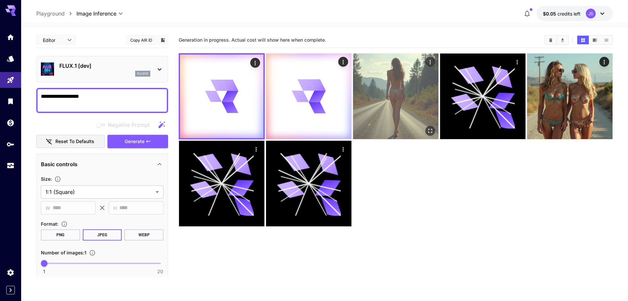
click at [402, 108] on img at bounding box center [395, 95] width 85 height 85
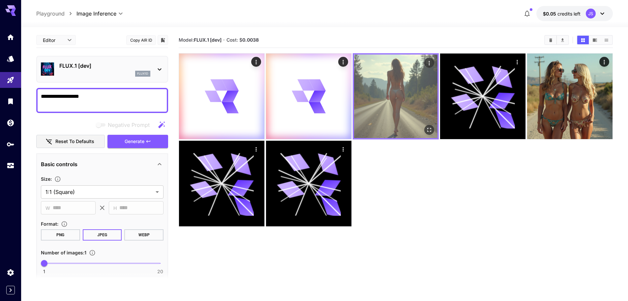
click at [426, 129] on icon "Open in fullscreen" at bounding box center [429, 129] width 7 height 7
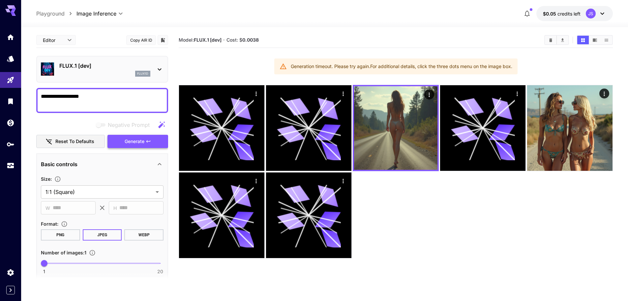
click at [143, 142] on span "Generate" at bounding box center [135, 141] width 20 height 8
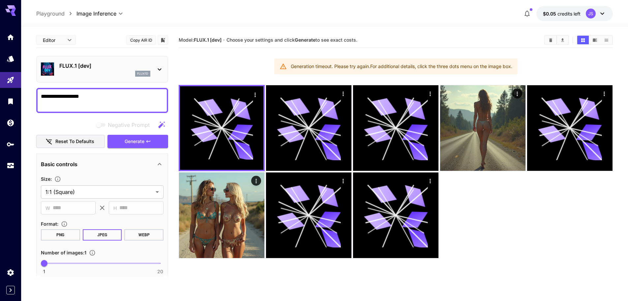
click at [80, 91] on div "**********" at bounding box center [102, 100] width 132 height 25
click at [126, 142] on span "Generate" at bounding box center [135, 141] width 20 height 8
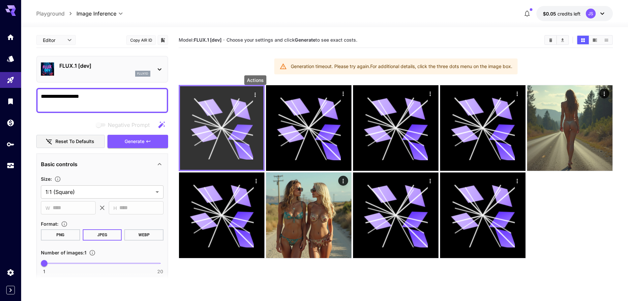
click at [255, 97] on icon "Actions" at bounding box center [255, 94] width 7 height 7
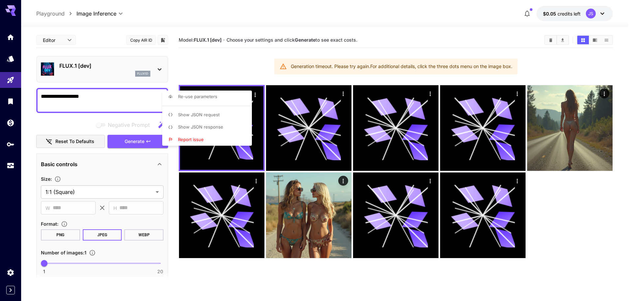
click at [81, 97] on div at bounding box center [316, 150] width 633 height 301
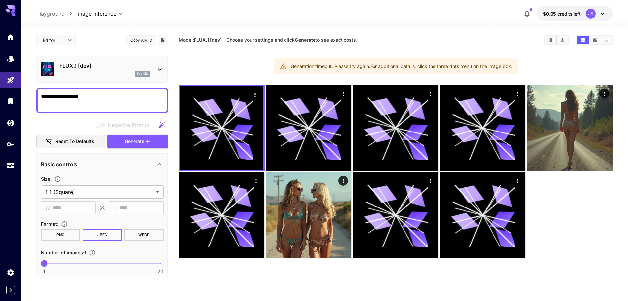
click at [89, 98] on textarea "**********" at bounding box center [102, 100] width 123 height 16
